Goal: Task Accomplishment & Management: Use online tool/utility

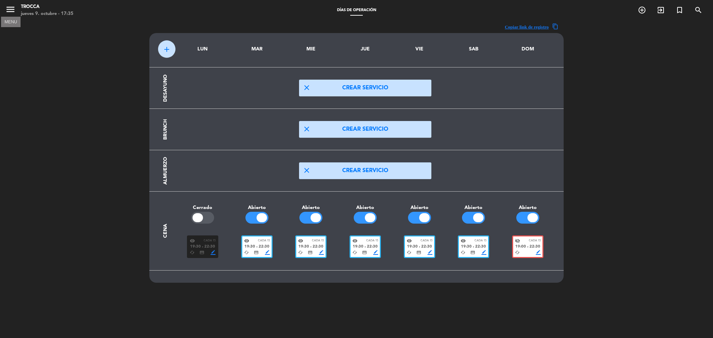
scroll to position [0, 0]
click at [357, 167] on button "close Crear servicio" at bounding box center [365, 170] width 132 height 17
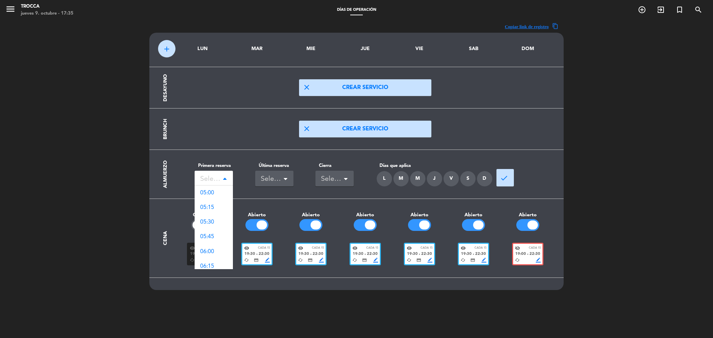
click at [226, 180] on span at bounding box center [224, 179] width 3 height 5
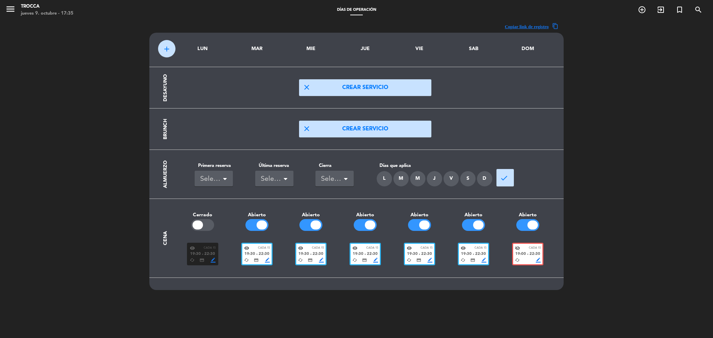
click at [381, 181] on div "L" at bounding box center [384, 178] width 15 height 15
click at [400, 181] on div "M" at bounding box center [400, 178] width 15 height 15
click at [419, 181] on div "M" at bounding box center [417, 178] width 15 height 15
click at [437, 179] on div "J" at bounding box center [434, 178] width 15 height 15
click at [454, 180] on div "V" at bounding box center [450, 178] width 15 height 15
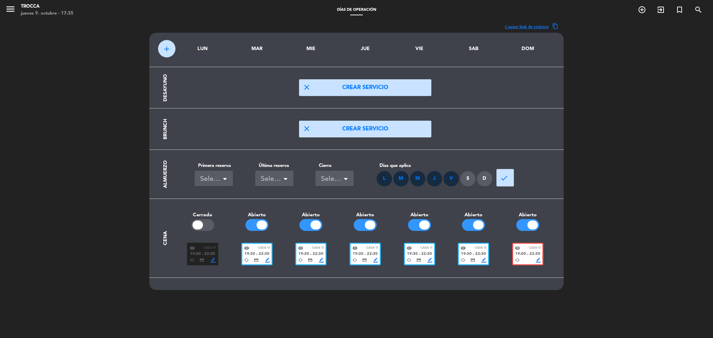
click at [466, 180] on div "S" at bounding box center [467, 178] width 15 height 15
click at [480, 180] on div "D" at bounding box center [484, 178] width 15 height 15
click at [502, 180] on span "done" at bounding box center [504, 178] width 8 height 8
click at [216, 178] on div "Seleccionar" at bounding box center [211, 179] width 22 height 11
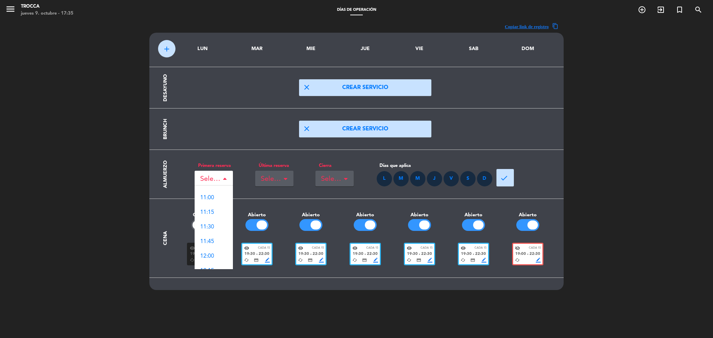
scroll to position [360, 0]
click at [210, 242] on span "12:00" at bounding box center [207, 244] width 14 height 6
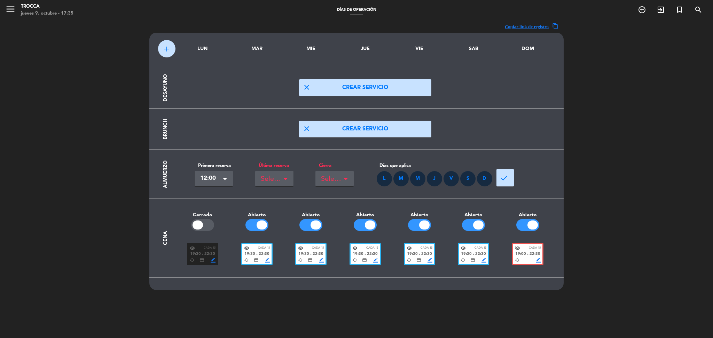
click at [286, 177] on span at bounding box center [285, 179] width 3 height 5
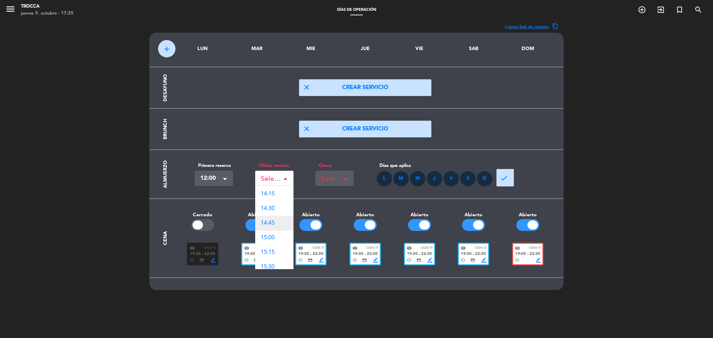
scroll to position [117, 0]
click at [275, 206] on div "14:30" at bounding box center [274, 208] width 38 height 15
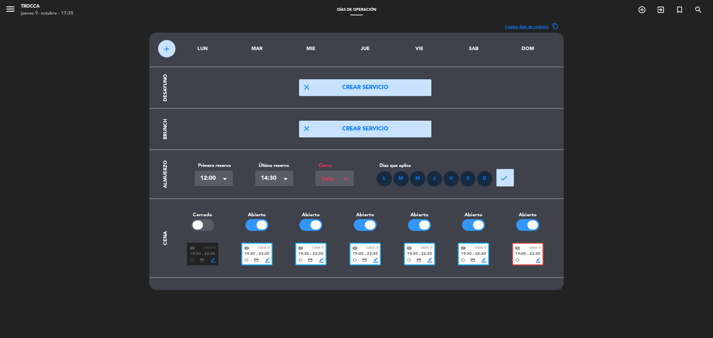
click at [343, 177] on div "Seleccionar" at bounding box center [334, 179] width 38 height 16
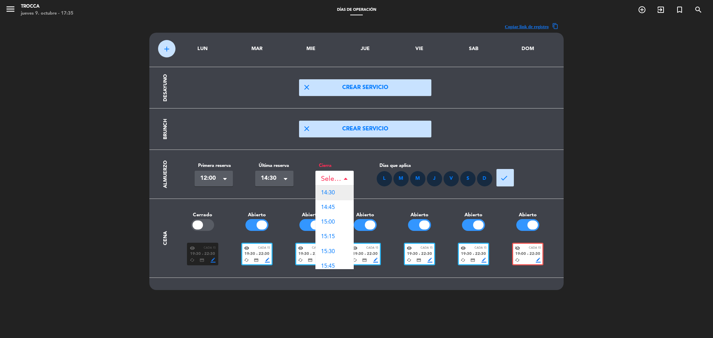
click at [337, 190] on div "14:30" at bounding box center [334, 193] width 38 height 15
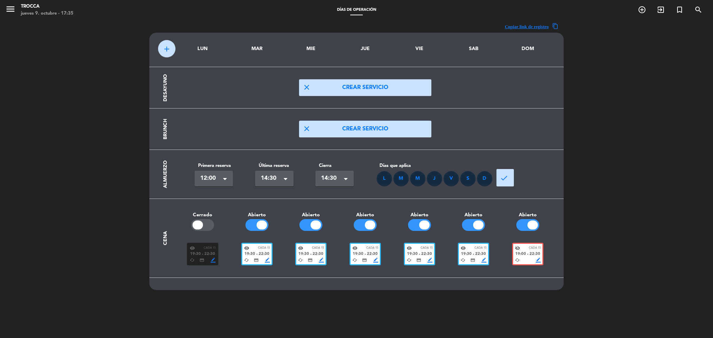
click at [511, 177] on button "done" at bounding box center [504, 177] width 17 height 17
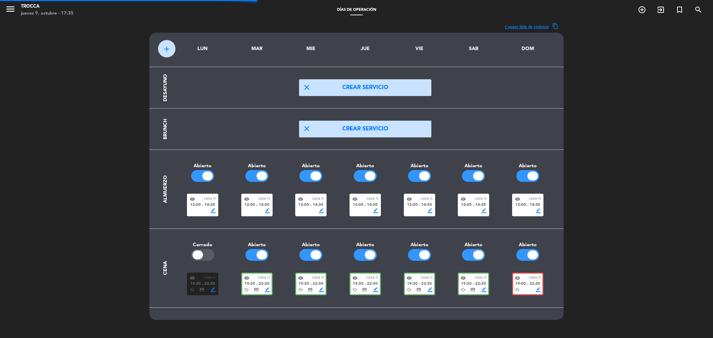
click at [319, 202] on span "14:30" at bounding box center [318, 205] width 11 height 6
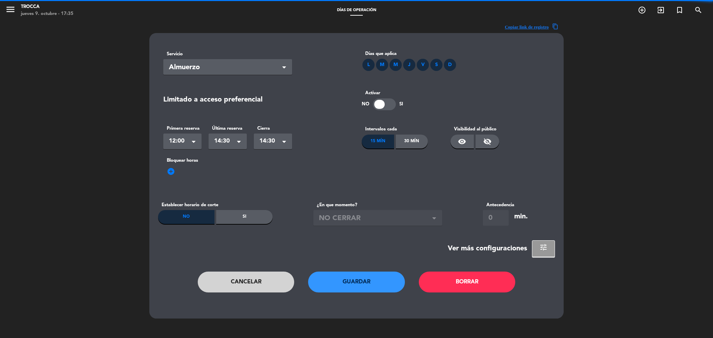
scroll to position [0, 0]
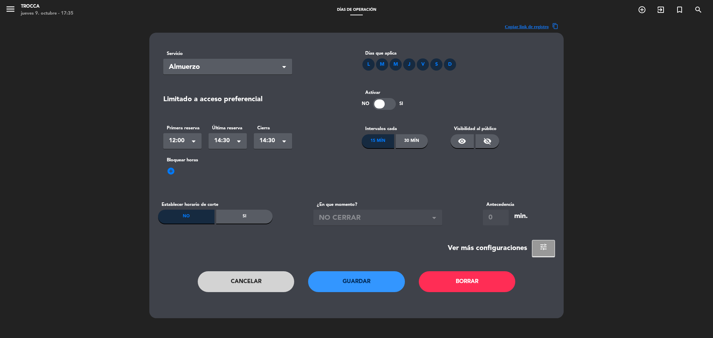
click at [489, 141] on span "visibility_off" at bounding box center [487, 141] width 8 height 8
click at [371, 286] on button "Guardar" at bounding box center [356, 281] width 97 height 21
click at [243, 279] on button "Cancelar" at bounding box center [246, 281] width 97 height 21
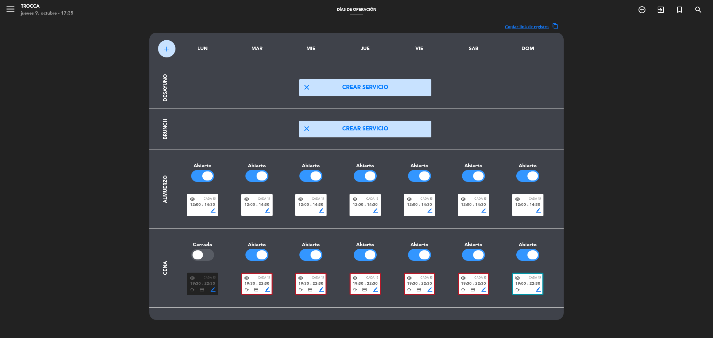
click at [250, 212] on div "border_color" at bounding box center [257, 210] width 26 height 5
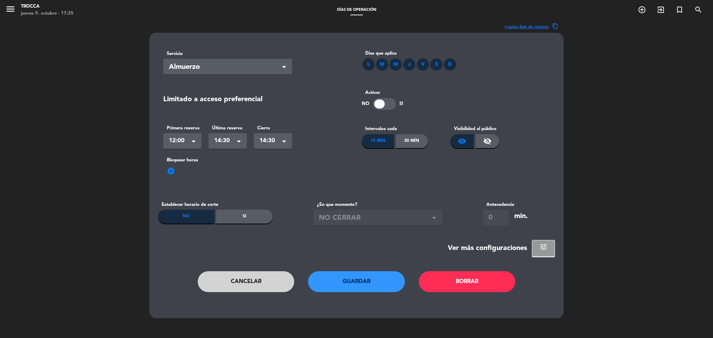
scroll to position [0, 0]
click at [490, 144] on span "visibility_off" at bounding box center [487, 141] width 8 height 8
click at [362, 280] on button "Guardar" at bounding box center [356, 281] width 97 height 21
